Goal: Check status: Check status

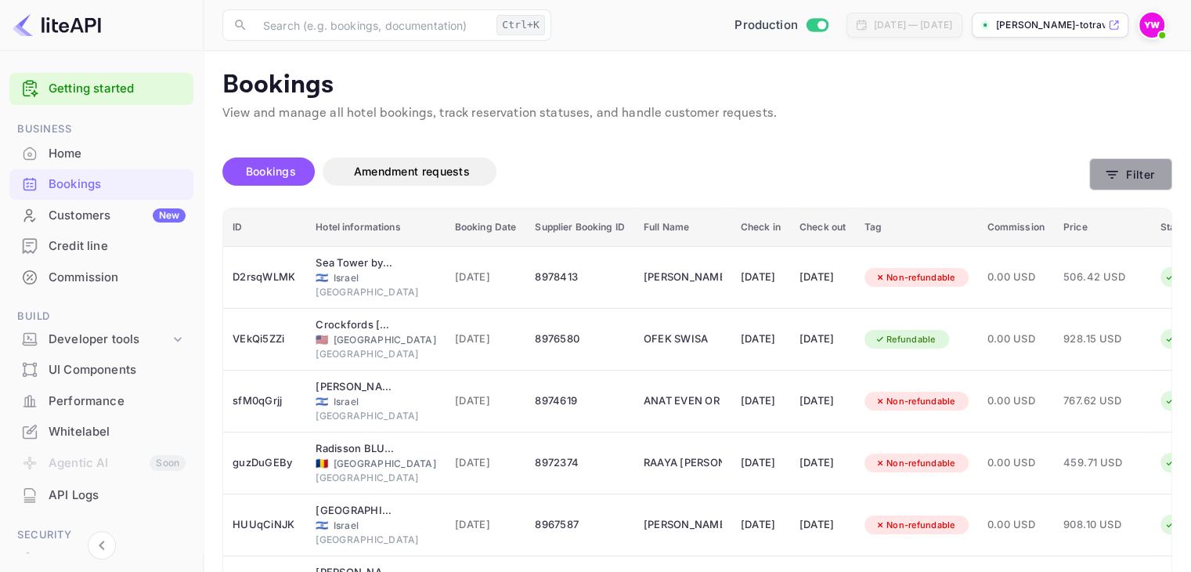
click at [1147, 177] on button "Filter" at bounding box center [1130, 174] width 83 height 32
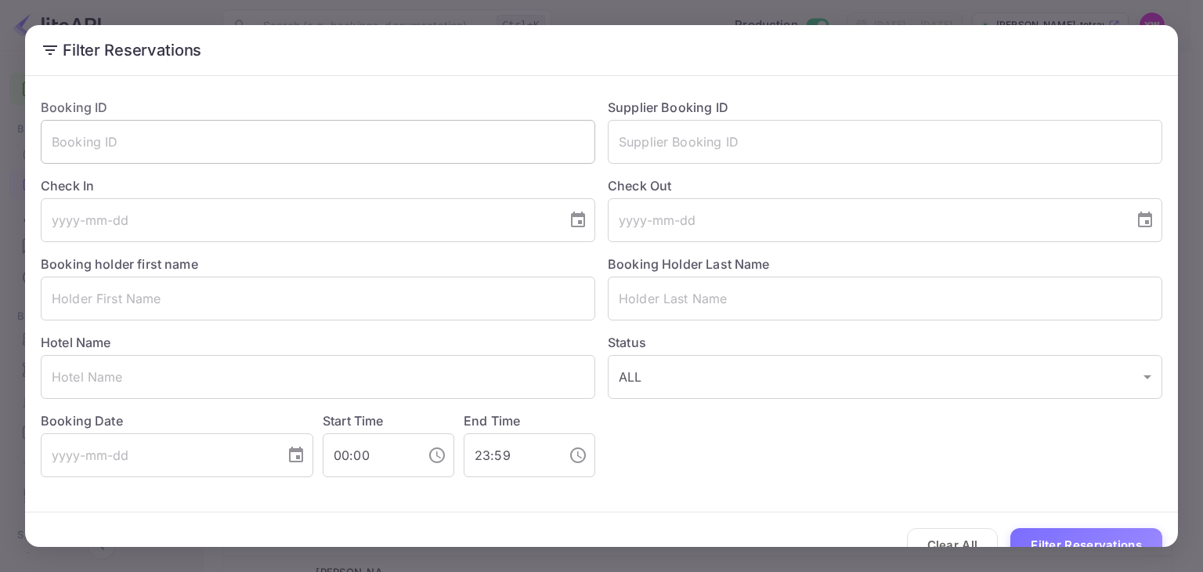
click at [298, 132] on input "text" at bounding box center [318, 142] width 554 height 44
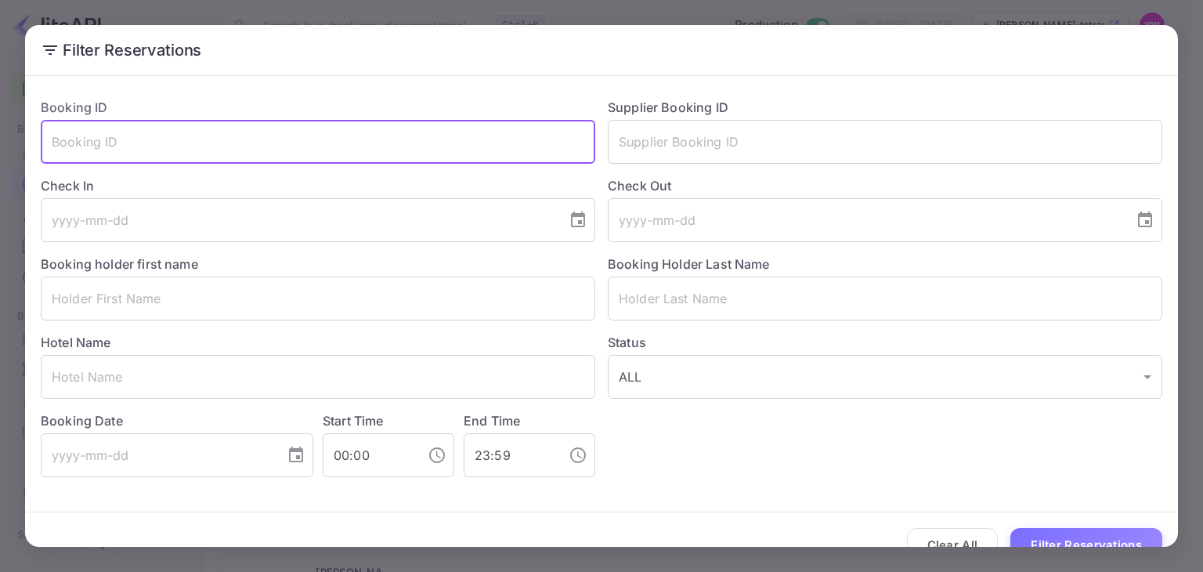
click at [406, 135] on input "text" at bounding box center [318, 142] width 554 height 44
paste input "JZUcdZetk"
type input "JZUcdZetk"
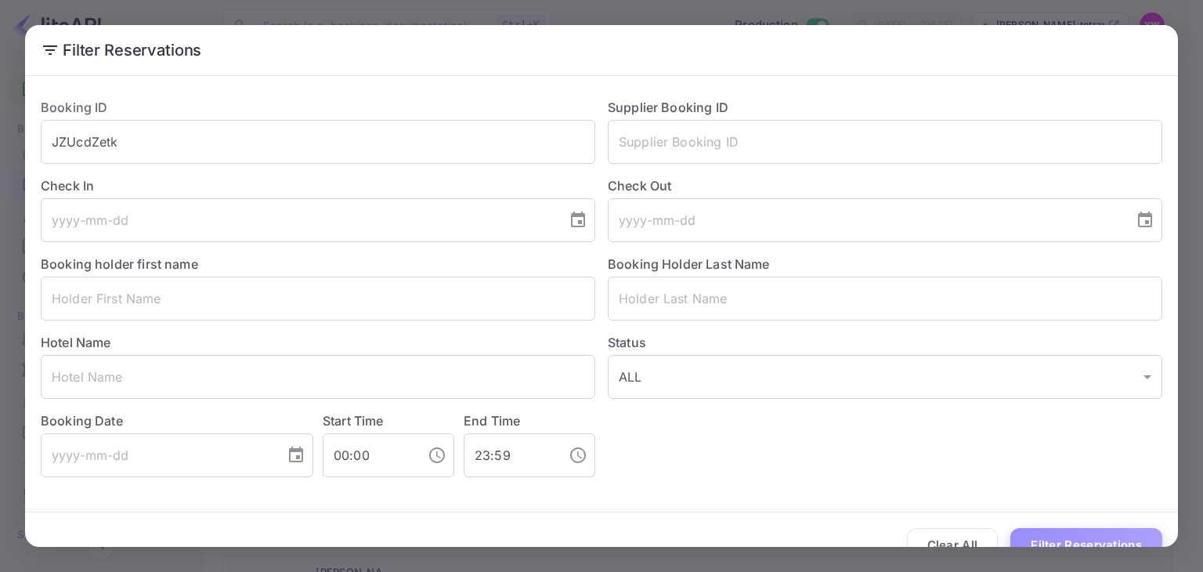
click at [1059, 536] on button "Filter Reservations" at bounding box center [1086, 545] width 152 height 34
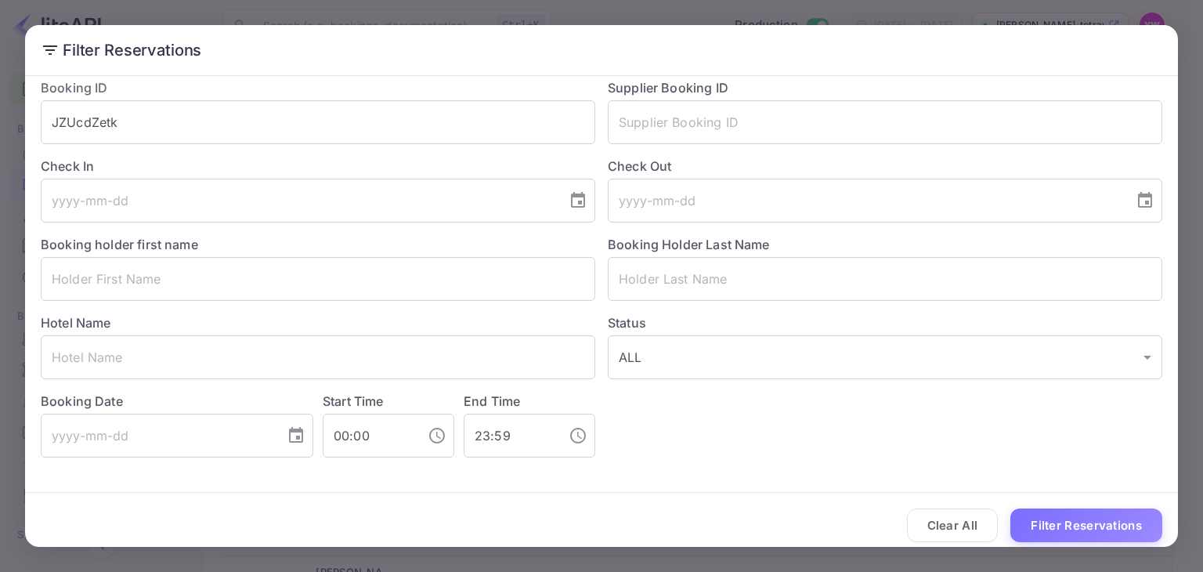
scroll to position [30, 0]
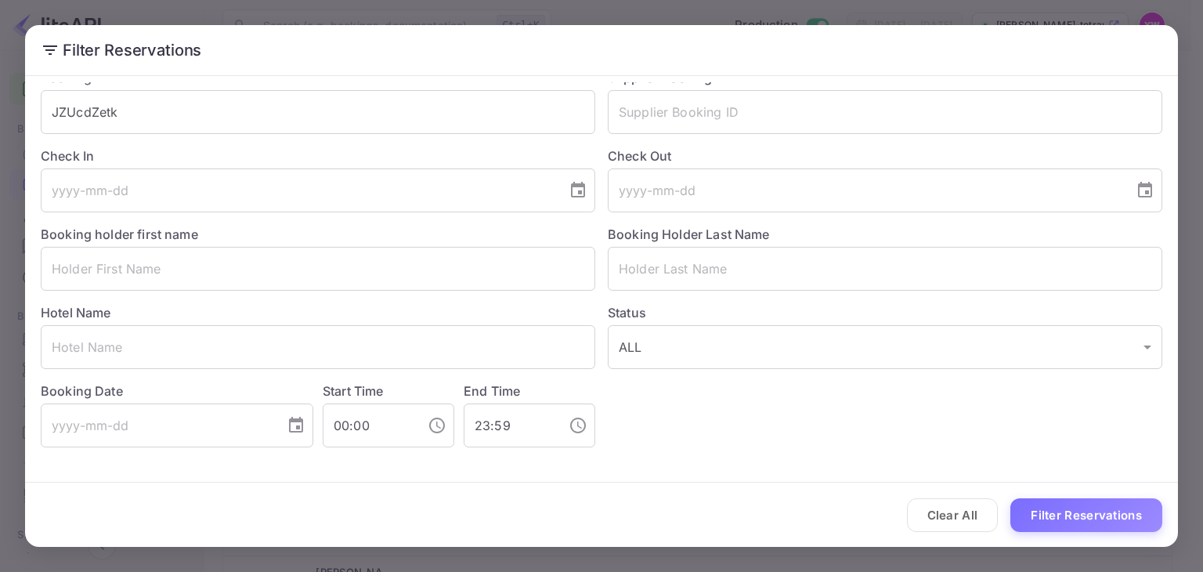
click at [1063, 508] on button "Filter Reservations" at bounding box center [1086, 515] width 152 height 34
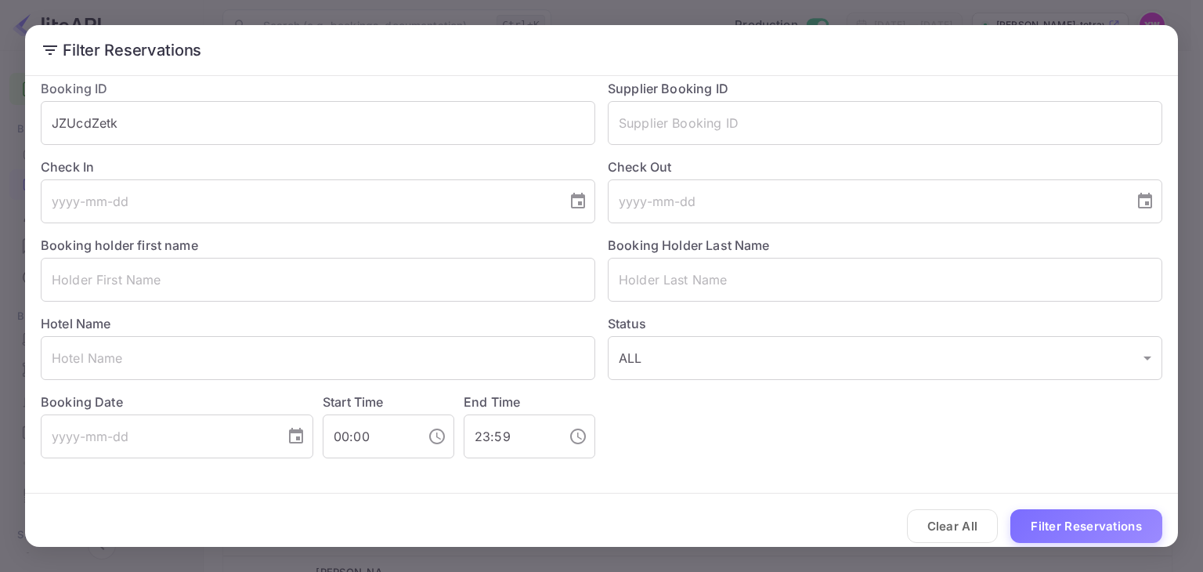
scroll to position [0, 0]
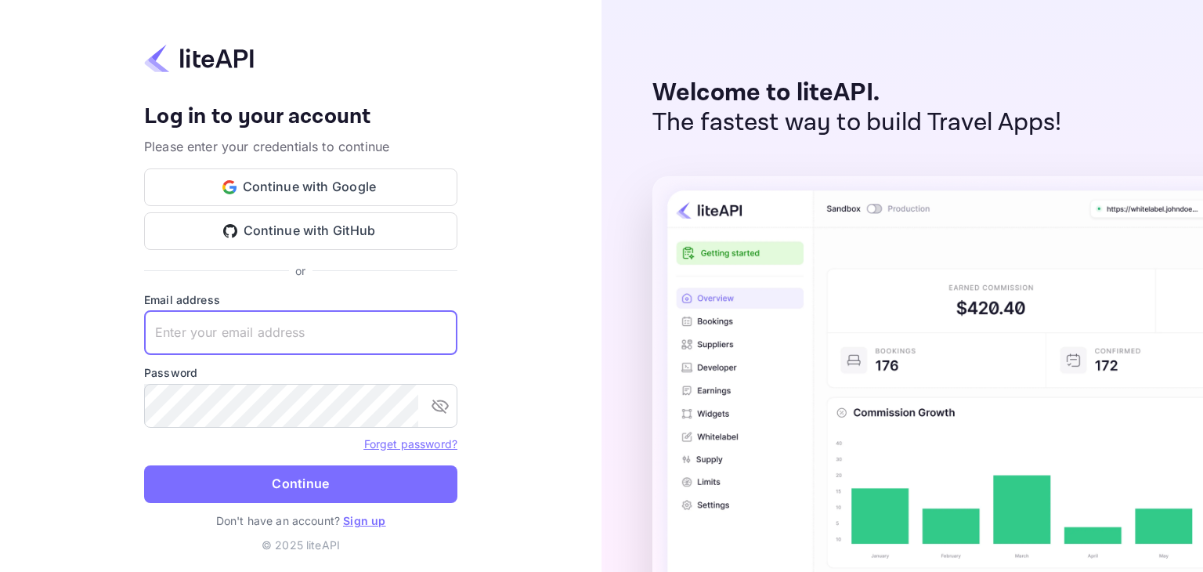
click at [288, 337] on input "text" at bounding box center [300, 333] width 313 height 44
paste input "yahav@skygini.com"
type input "yahav@skygini.com"
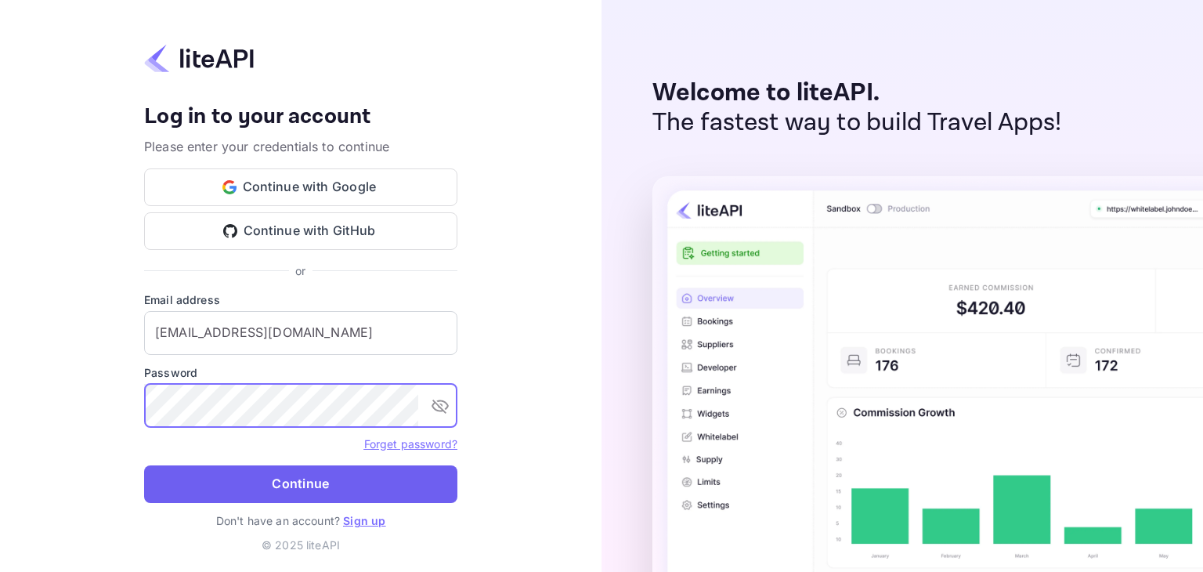
click at [326, 482] on button "Continue" at bounding box center [300, 484] width 313 height 38
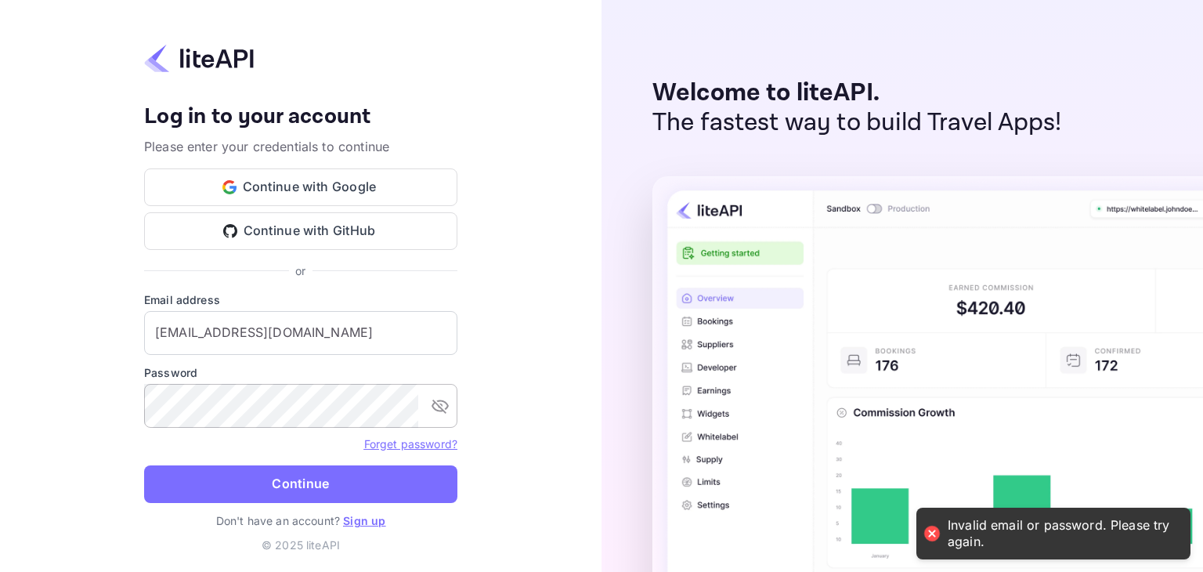
click at [449, 399] on icon "toggle password visibility" at bounding box center [440, 405] width 19 height 19
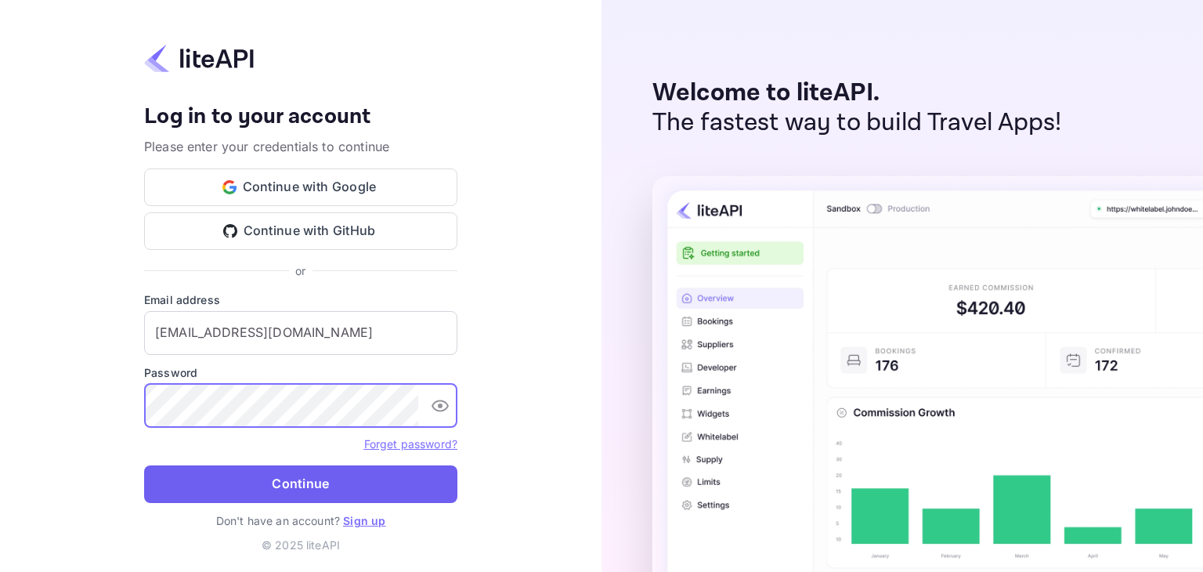
click at [308, 483] on button "Continue" at bounding box center [300, 484] width 313 height 38
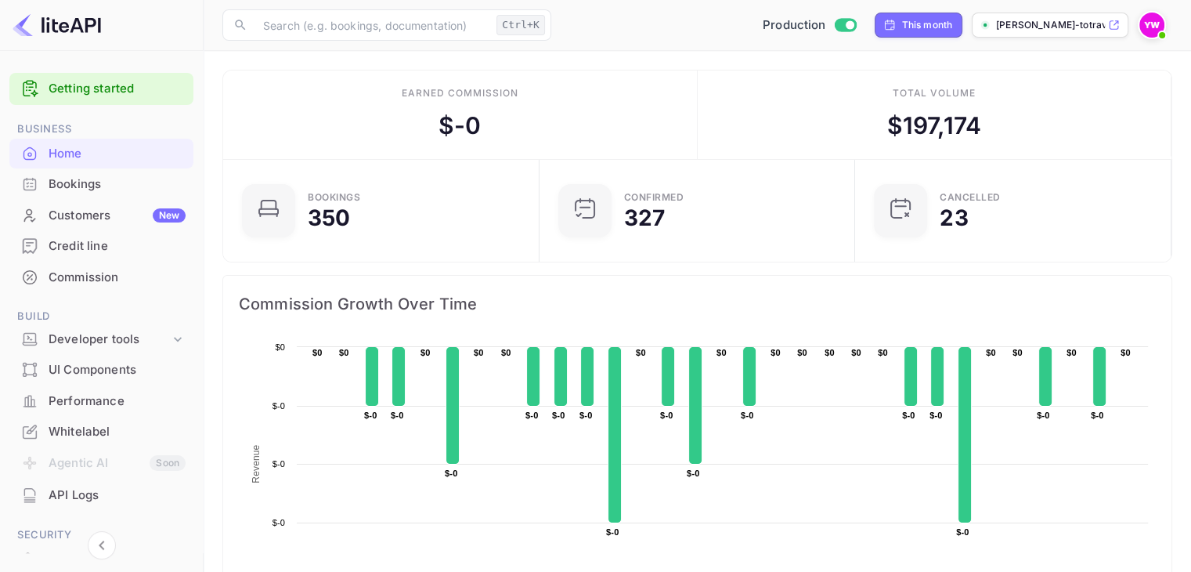
click at [63, 189] on div "Bookings" at bounding box center [117, 184] width 137 height 18
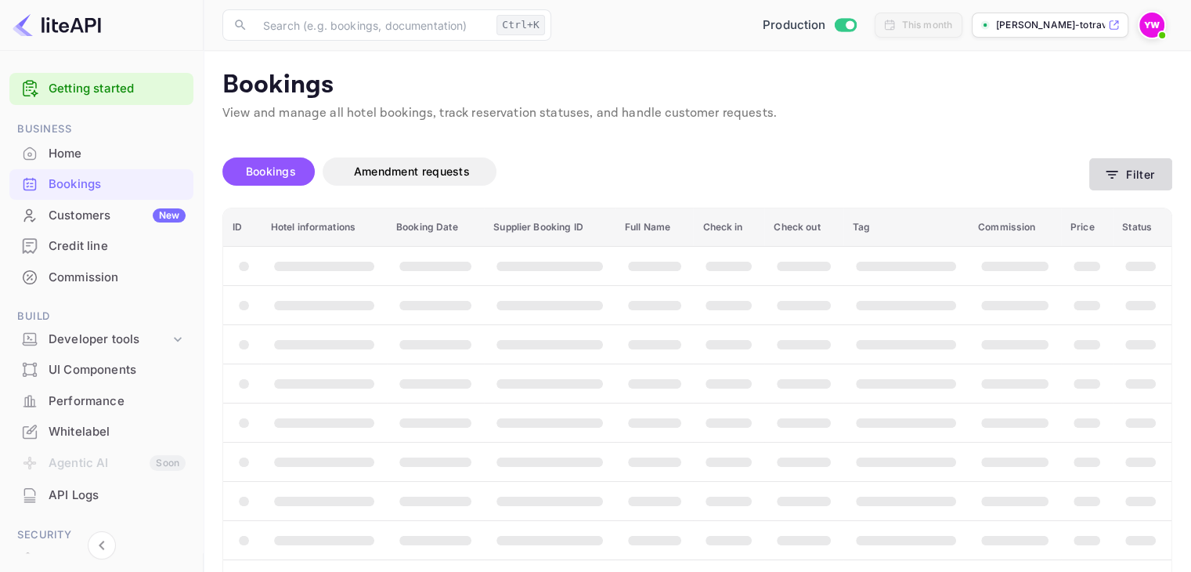
click at [1118, 177] on icon "button" at bounding box center [1112, 175] width 16 height 16
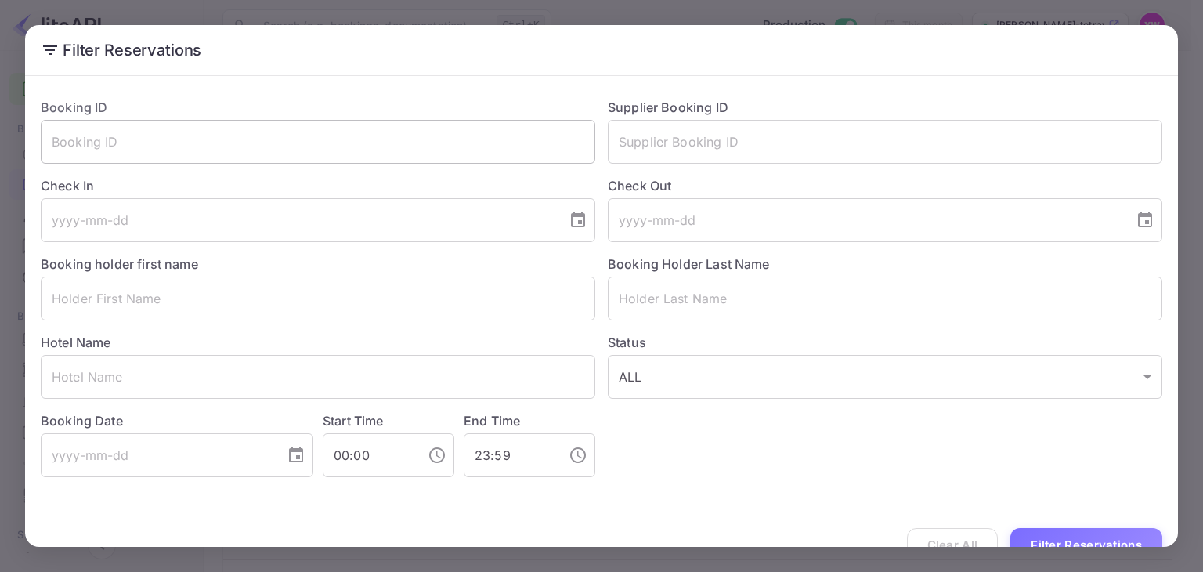
click at [301, 141] on input "text" at bounding box center [318, 142] width 554 height 44
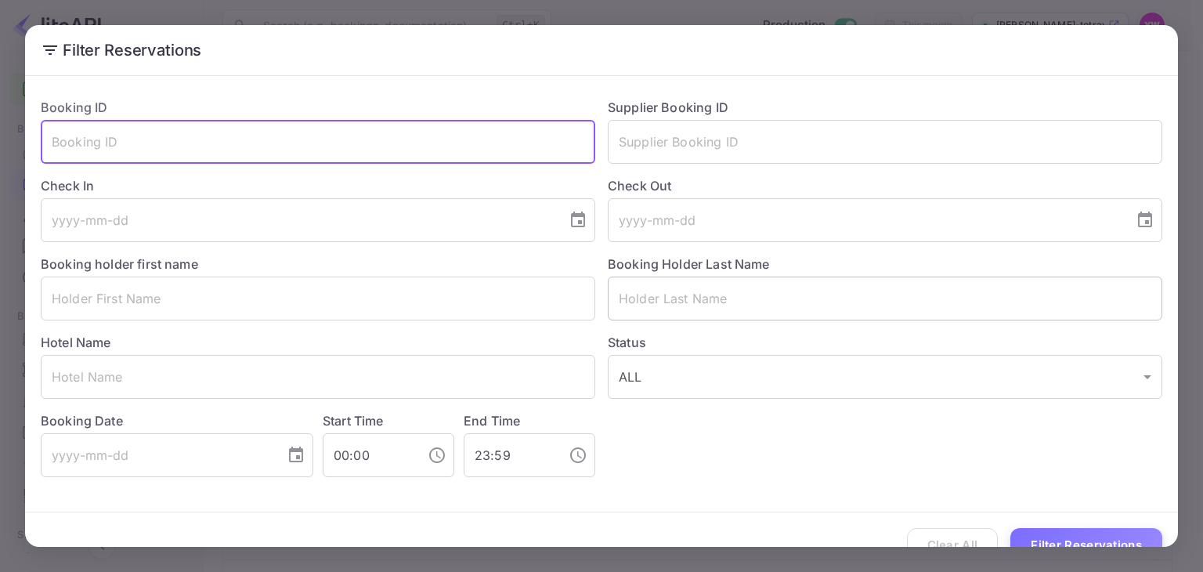
paste input "JZUcdZetk"
type input "JZUcdZetk"
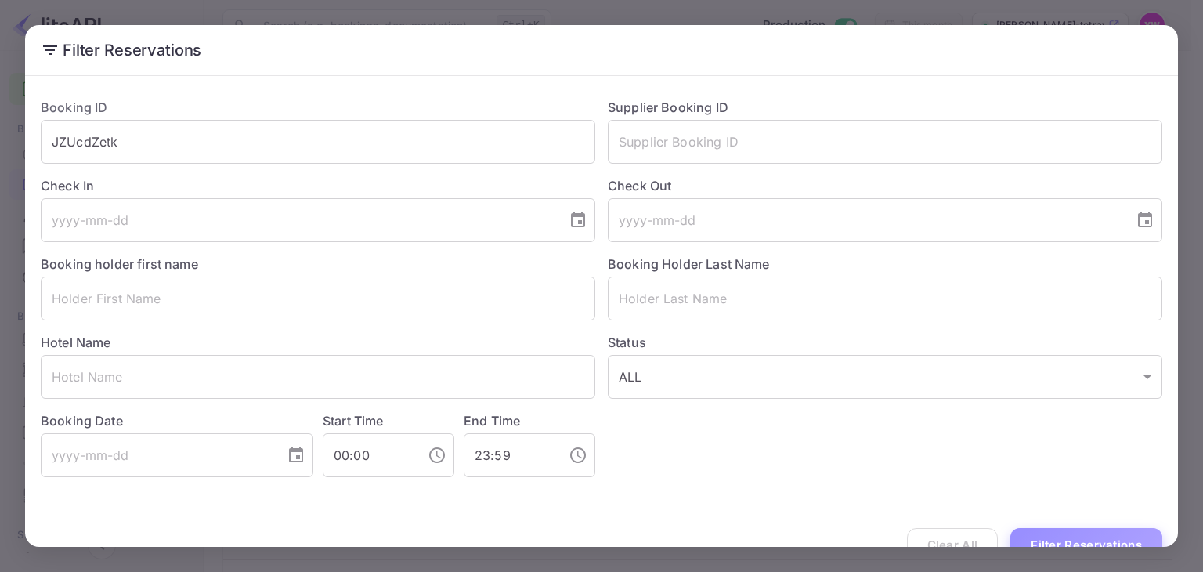
click at [1042, 536] on button "Filter Reservations" at bounding box center [1086, 545] width 152 height 34
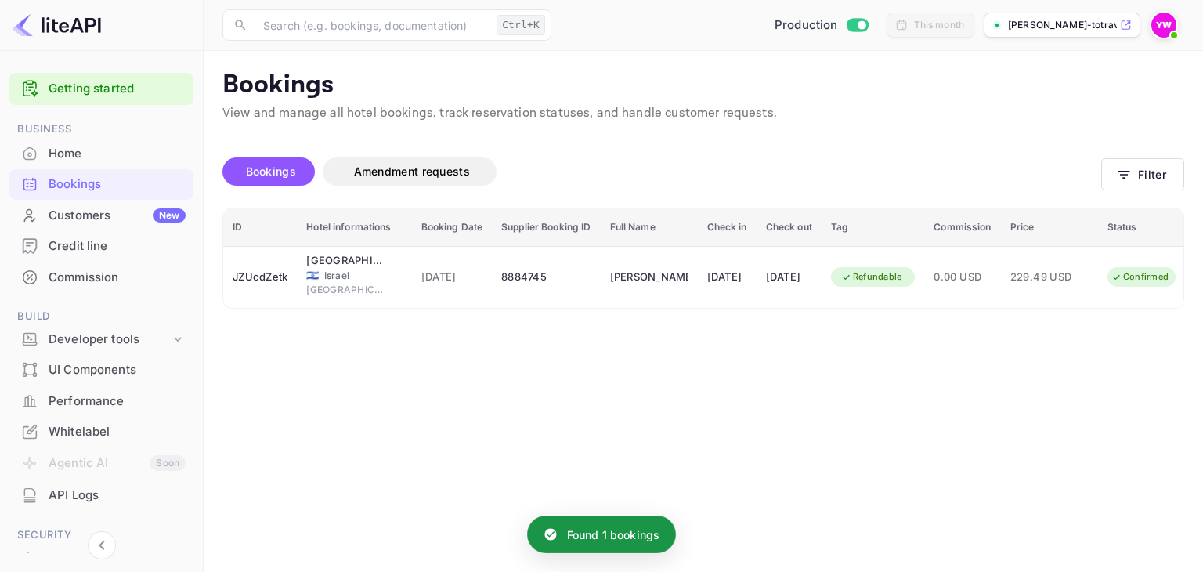
scroll to position [0, 56]
